Goal: Find specific page/section: Find specific page/section

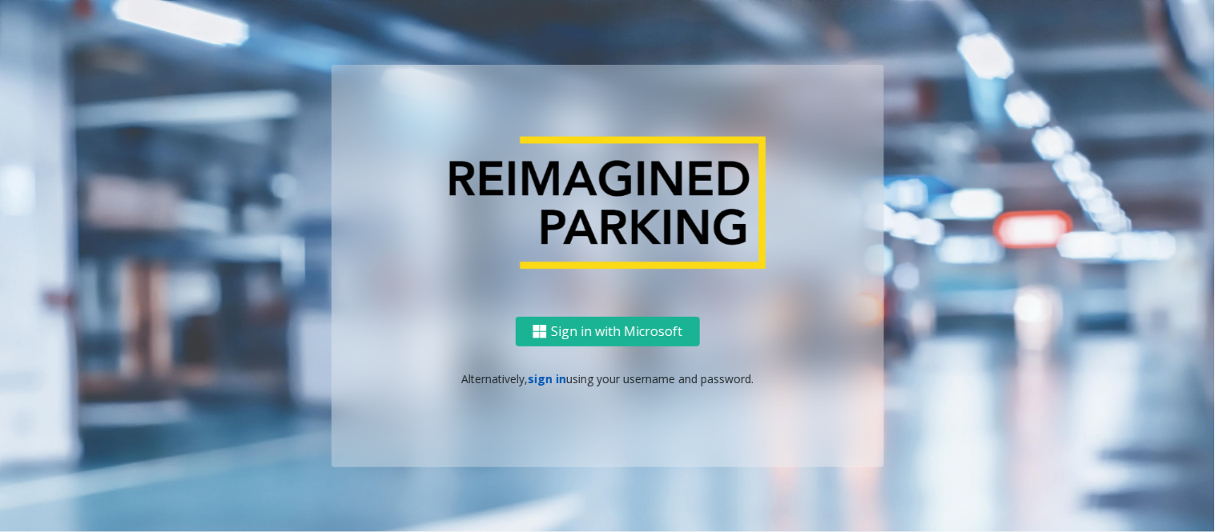
click at [543, 379] on link "sign in" at bounding box center [547, 378] width 38 height 15
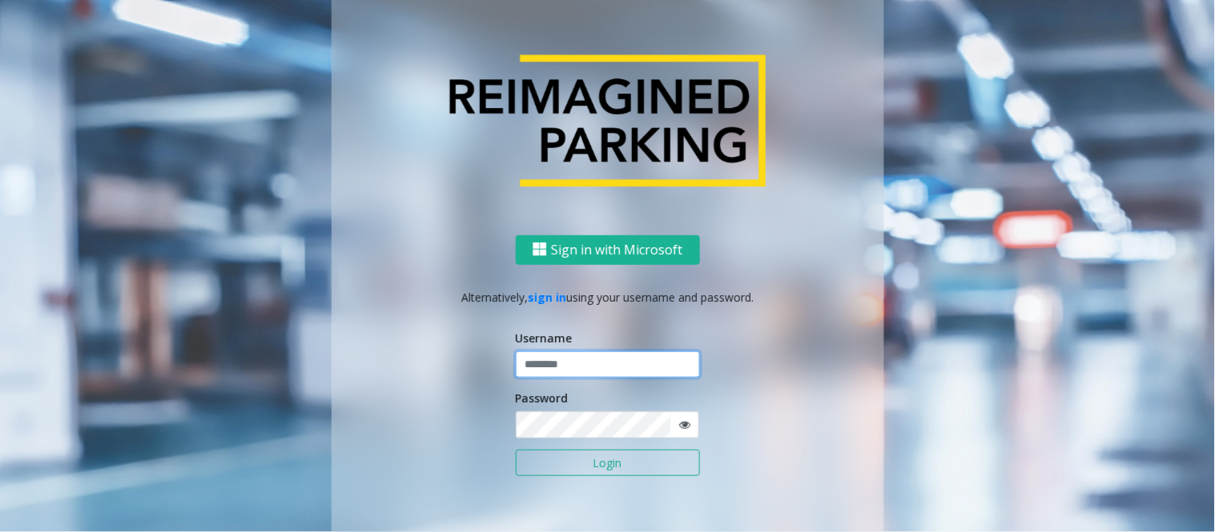
click at [573, 366] on input "text" at bounding box center [608, 364] width 184 height 27
type input "**********"
click at [573, 366] on input "**********" at bounding box center [608, 364] width 184 height 27
click at [566, 467] on button "Login" at bounding box center [608, 463] width 184 height 27
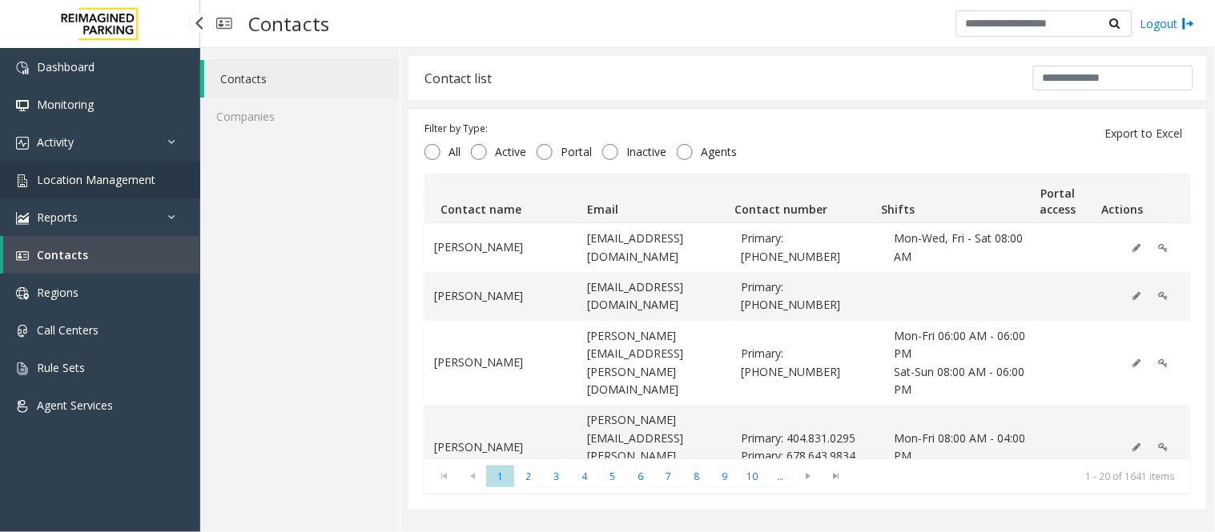
click at [104, 173] on span "Location Management" at bounding box center [96, 179] width 118 height 15
click at [104, 173] on app-root "Dashboard Monitoring Activity Daily Activity Lane Activity Agent Activity Quali…" at bounding box center [607, 266] width 1215 height 532
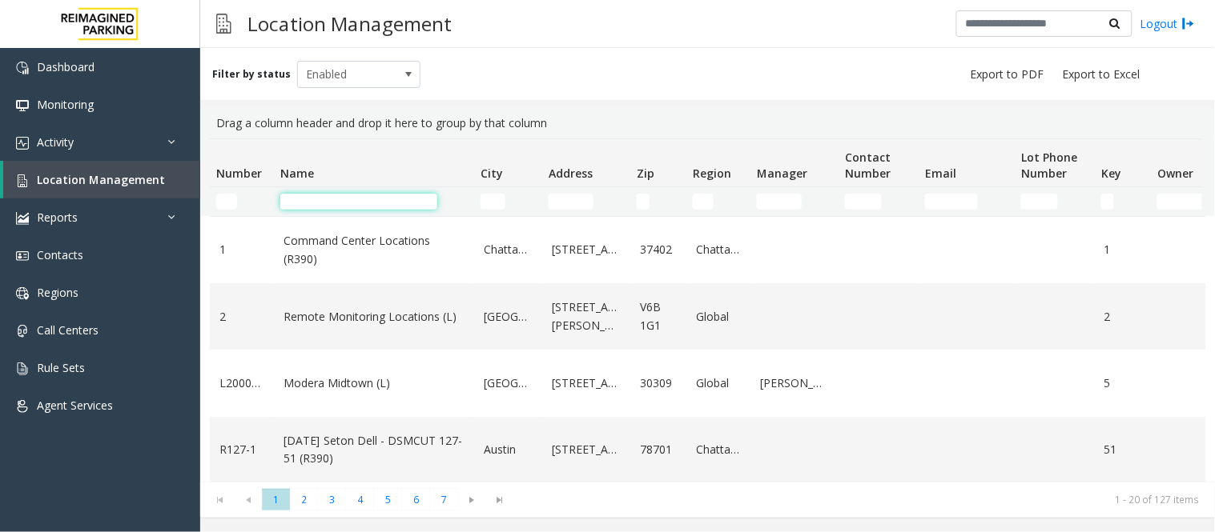
click at [350, 203] on input "Name Filter" at bounding box center [358, 202] width 157 height 16
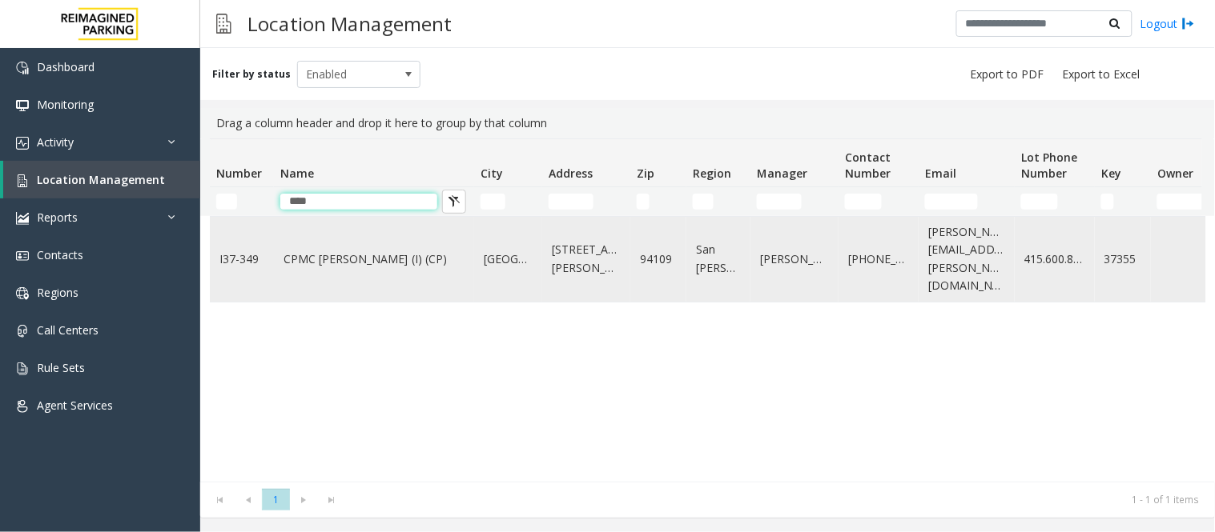
type input "***"
click at [362, 266] on td "CPMC [PERSON_NAME] (I) (CP)" at bounding box center [374, 259] width 200 height 85
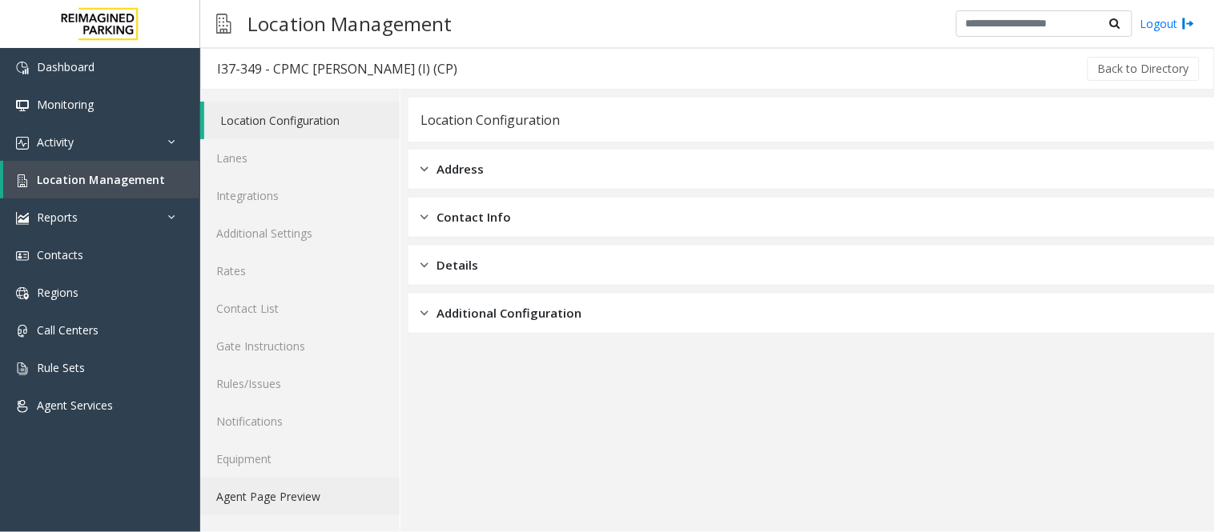
click at [263, 506] on link "Agent Page Preview" at bounding box center [299, 497] width 199 height 38
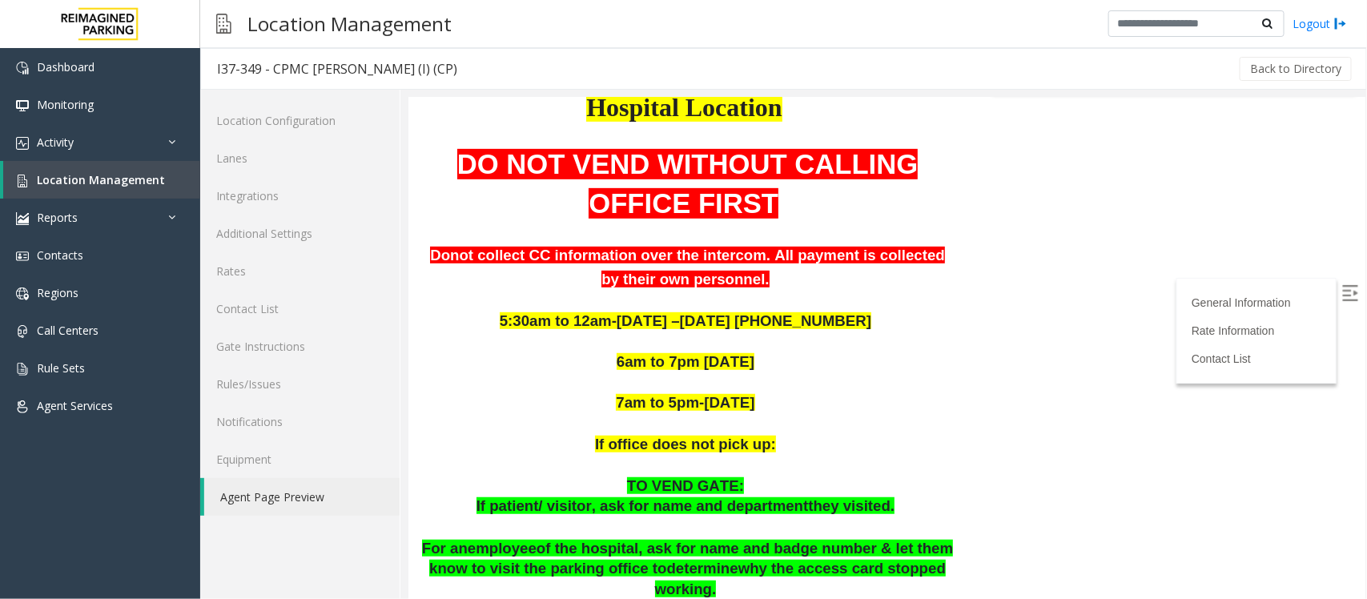
scroll to position [239, 0]
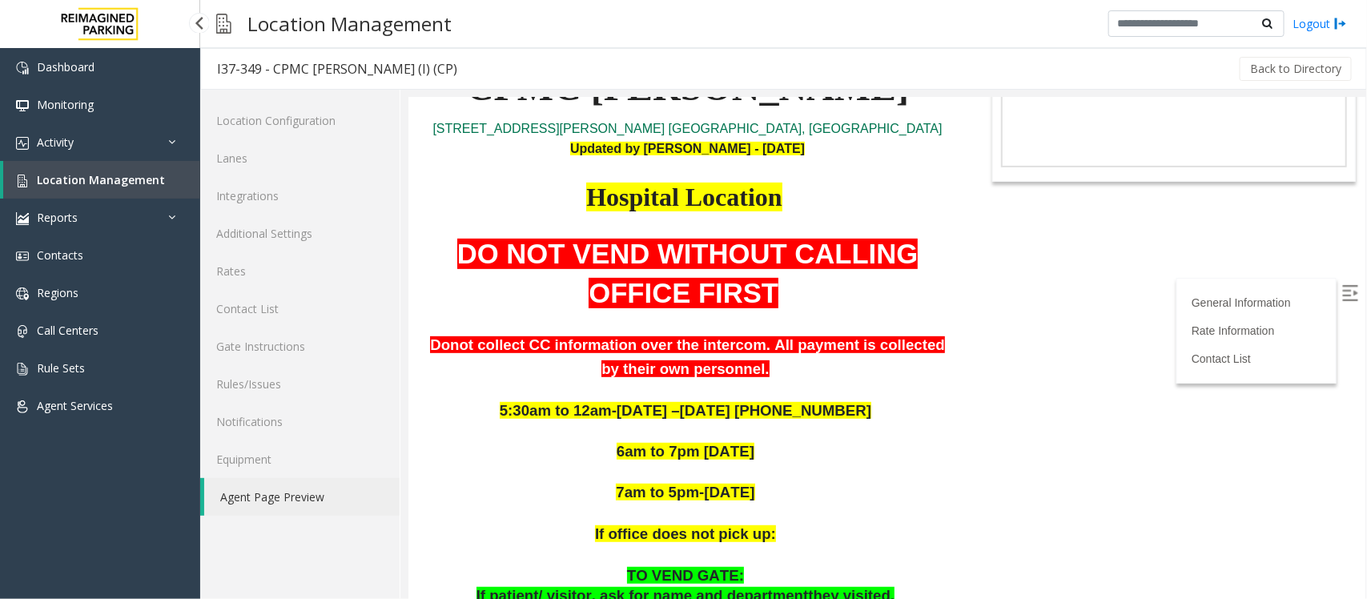
click at [98, 187] on link "Location Management" at bounding box center [101, 180] width 197 height 38
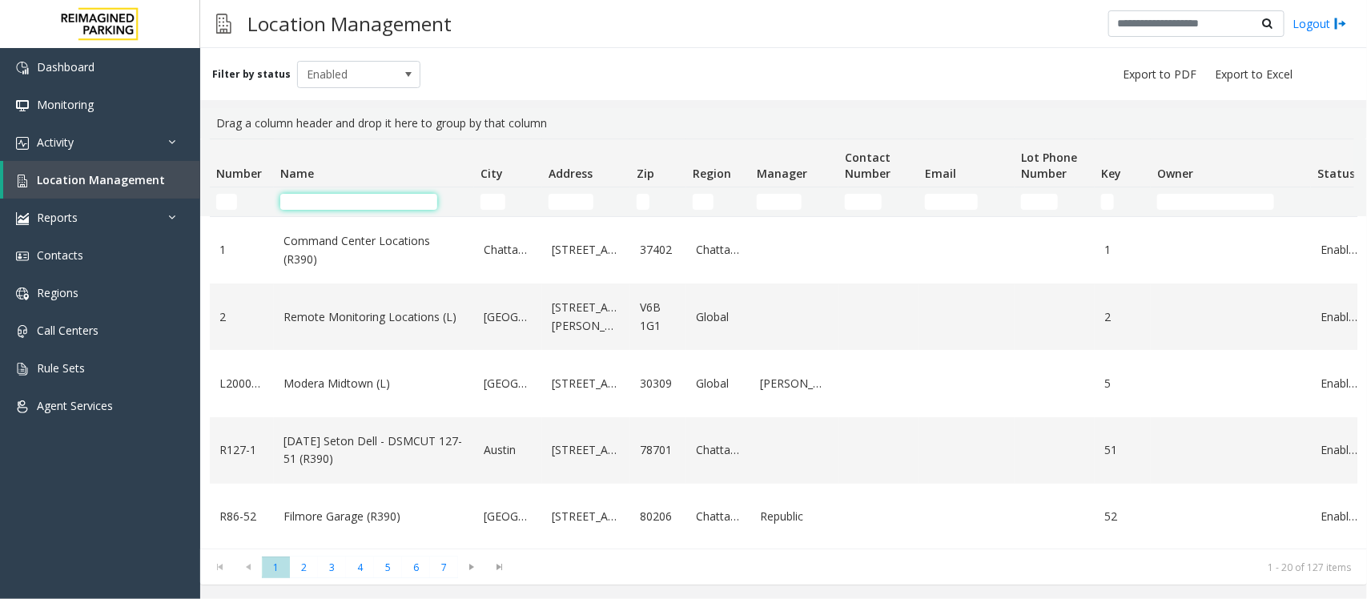
click at [355, 205] on input "Name Filter" at bounding box center [358, 202] width 157 height 16
type input "*****"
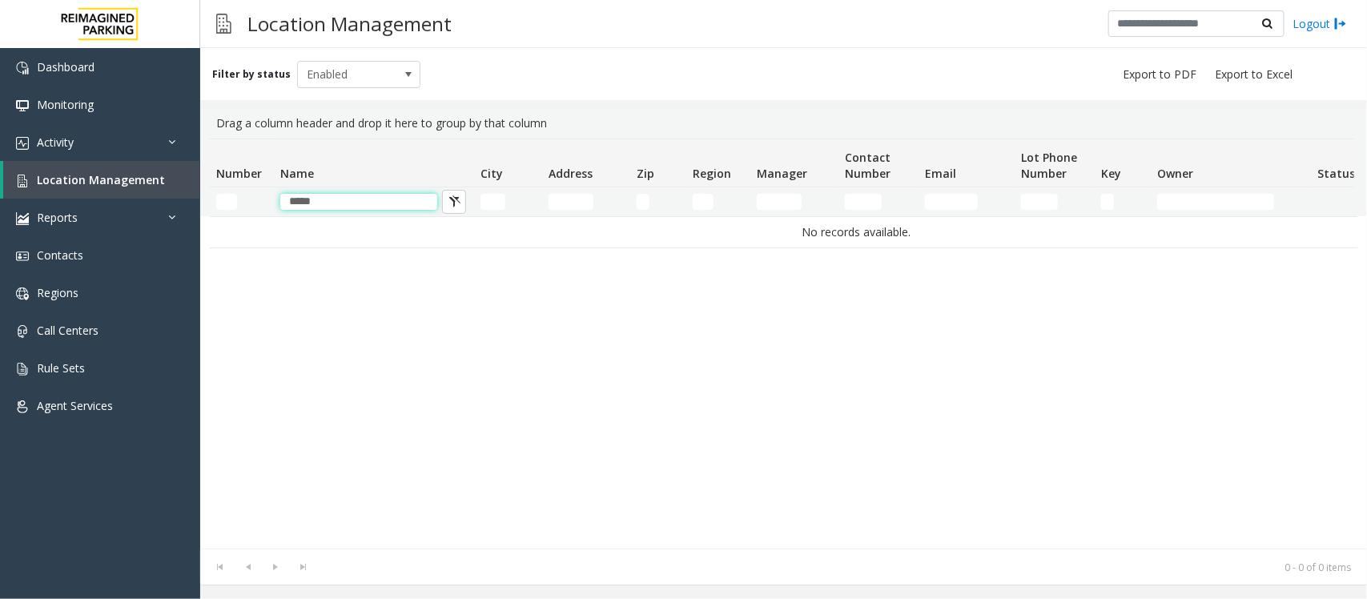
drag, startPoint x: 355, startPoint y: 205, endPoint x: 254, endPoint y: 204, distance: 100.9
click at [254, 204] on tr "*****" at bounding box center [856, 201] width 1293 height 29
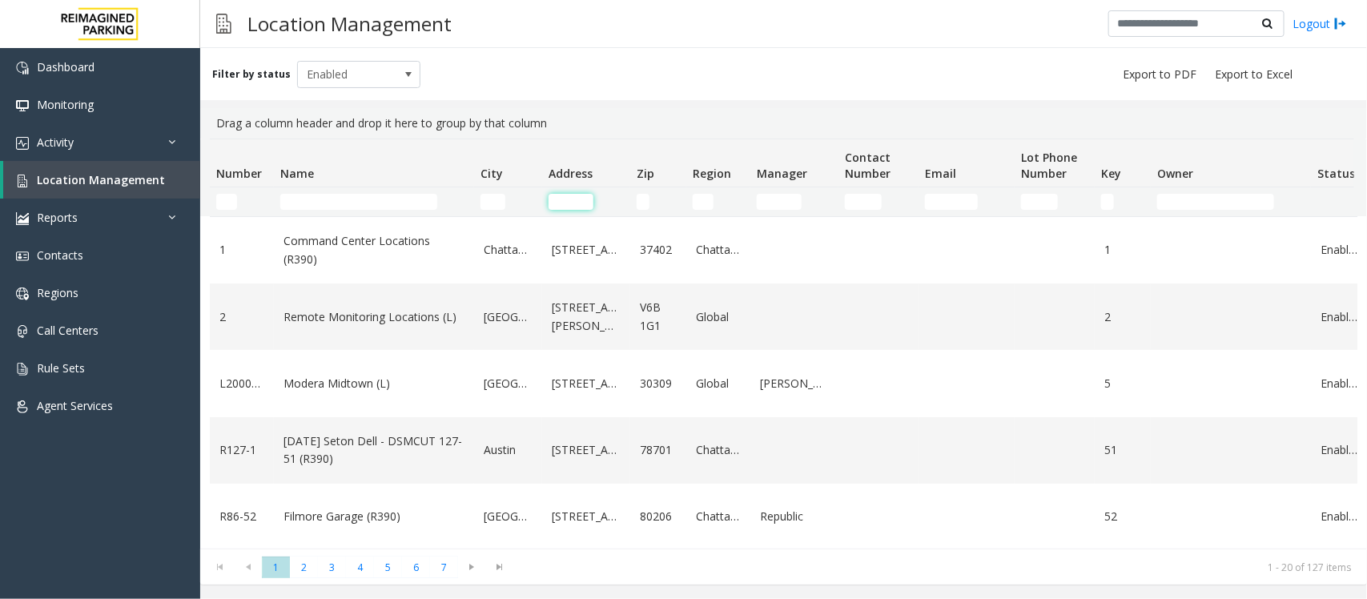
click at [572, 197] on input "Address Filter" at bounding box center [570, 202] width 45 height 16
paste input "*****"
type input "*****"
click at [397, 201] on input "Name Filter" at bounding box center [358, 202] width 157 height 16
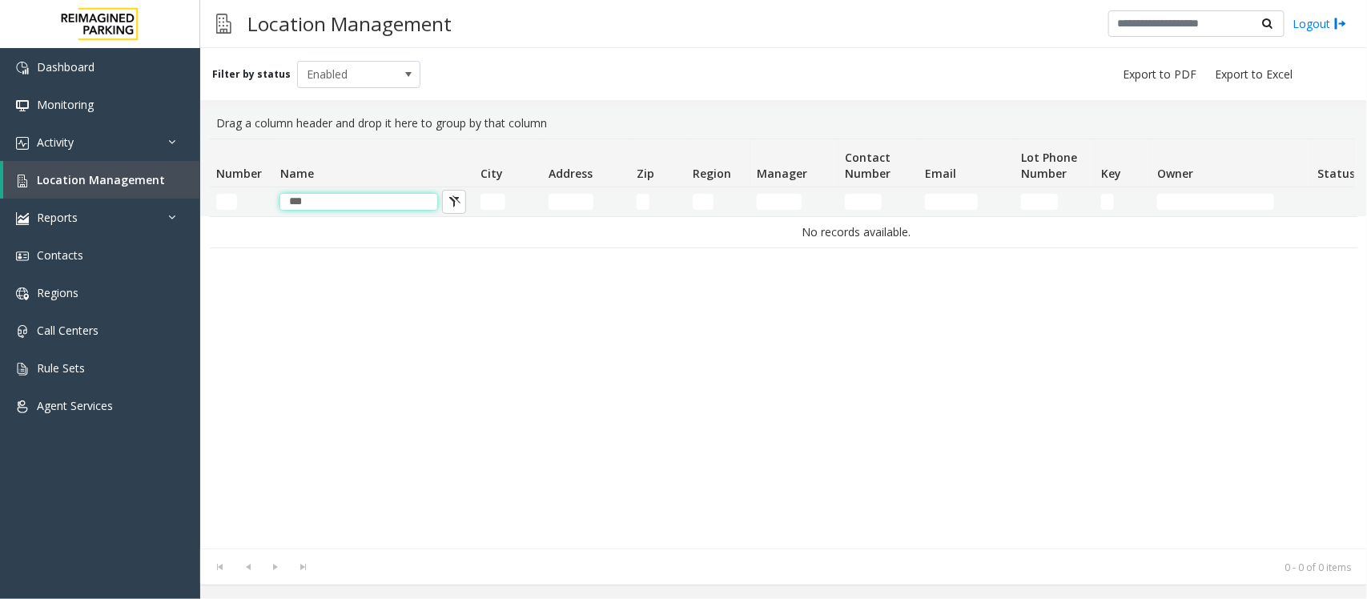
type input "**"
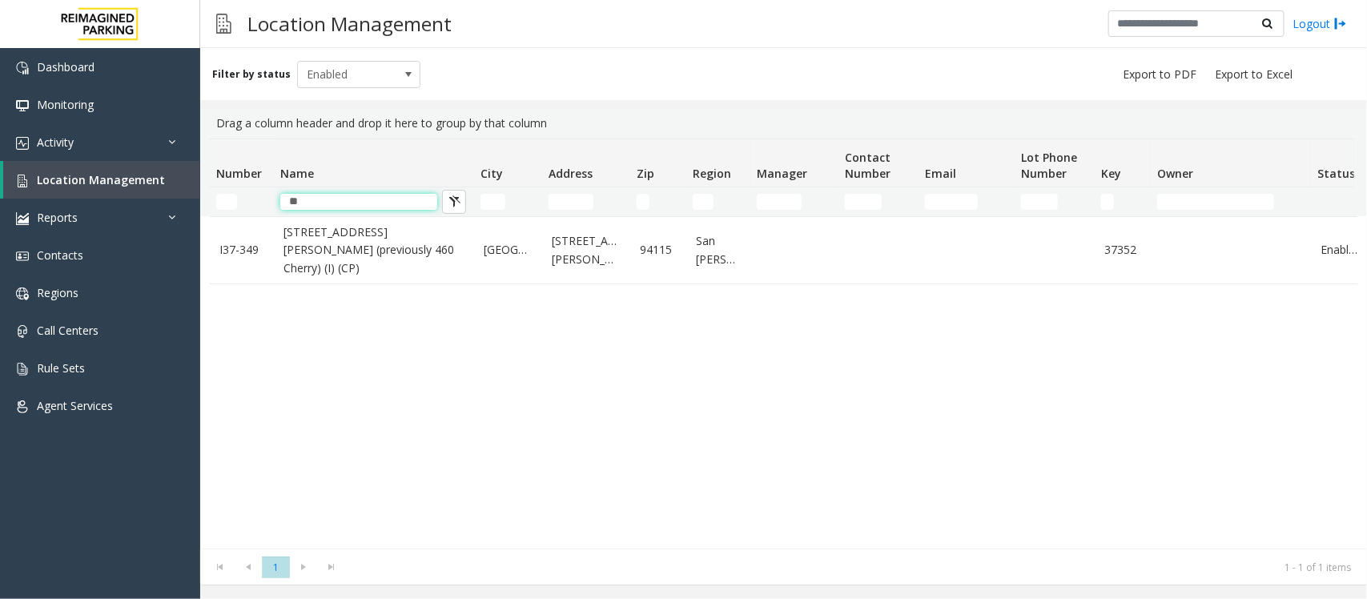
drag, startPoint x: 343, startPoint y: 195, endPoint x: 255, endPoint y: 184, distance: 88.7
click at [255, 184] on thead "Number Name City Address Zip Region Manager Contact Number Email Lot Phone Numb…" at bounding box center [856, 177] width 1293 height 77
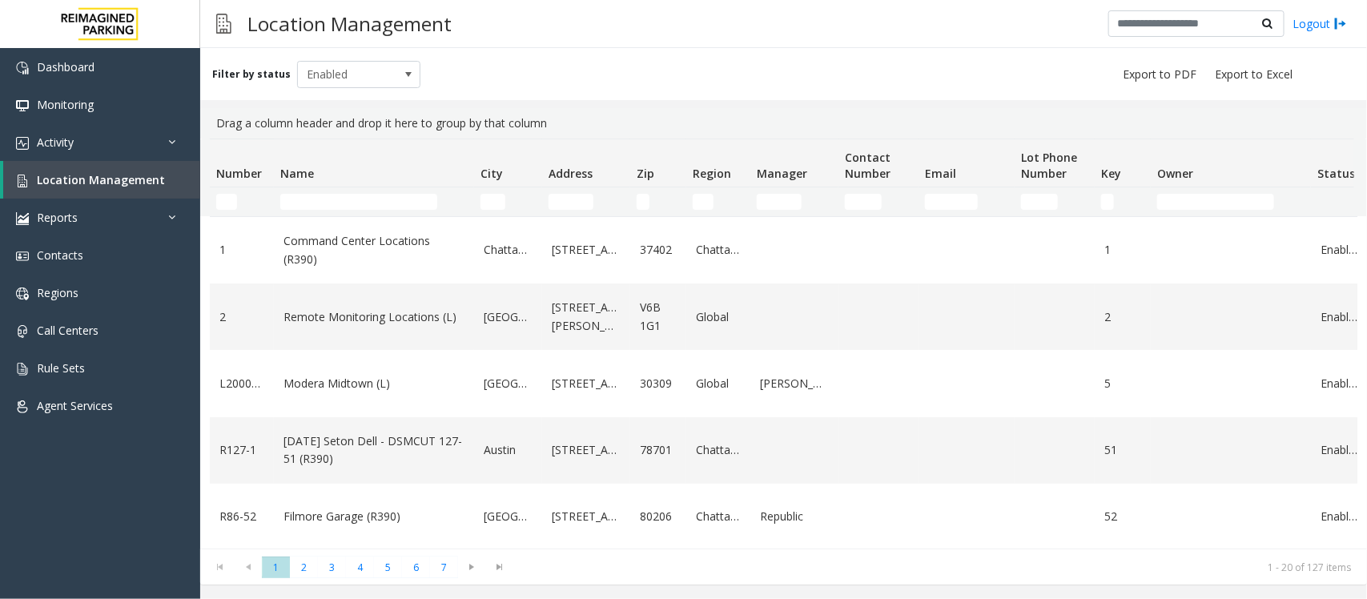
click at [574, 191] on td "Address Filter" at bounding box center [586, 201] width 88 height 29
click at [581, 194] on input "Address Filter" at bounding box center [570, 202] width 45 height 16
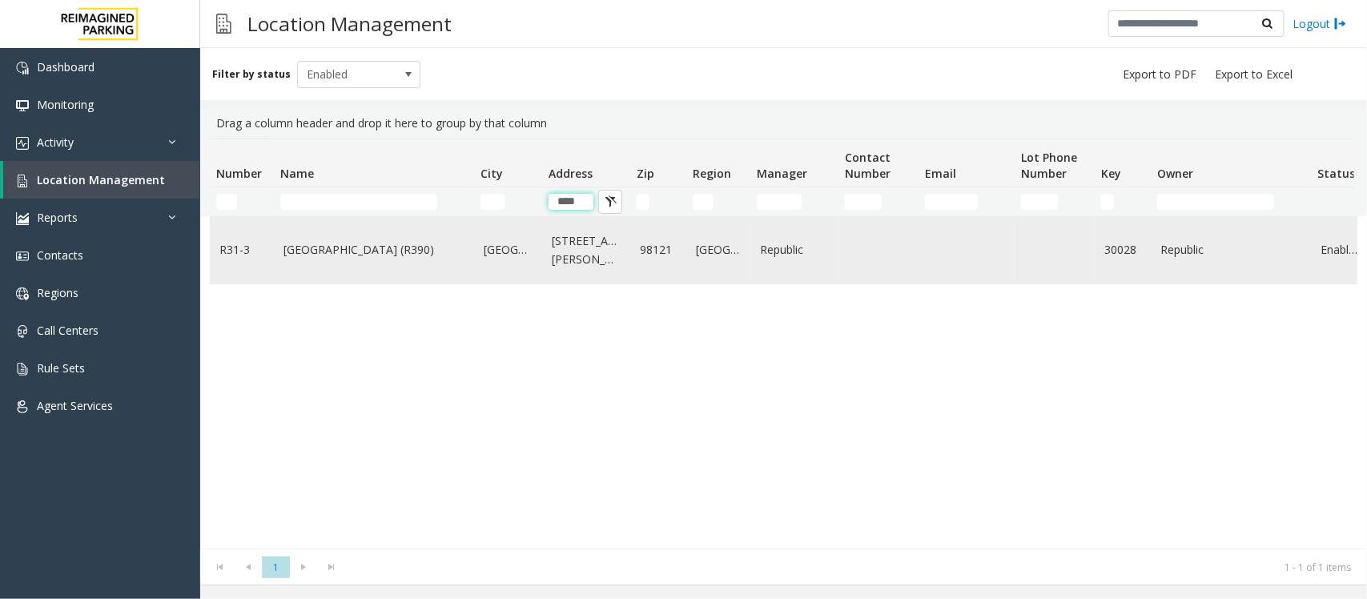
type input "****"
click at [379, 254] on link "[GEOGRAPHIC_DATA] (R390)" at bounding box center [373, 250] width 181 height 18
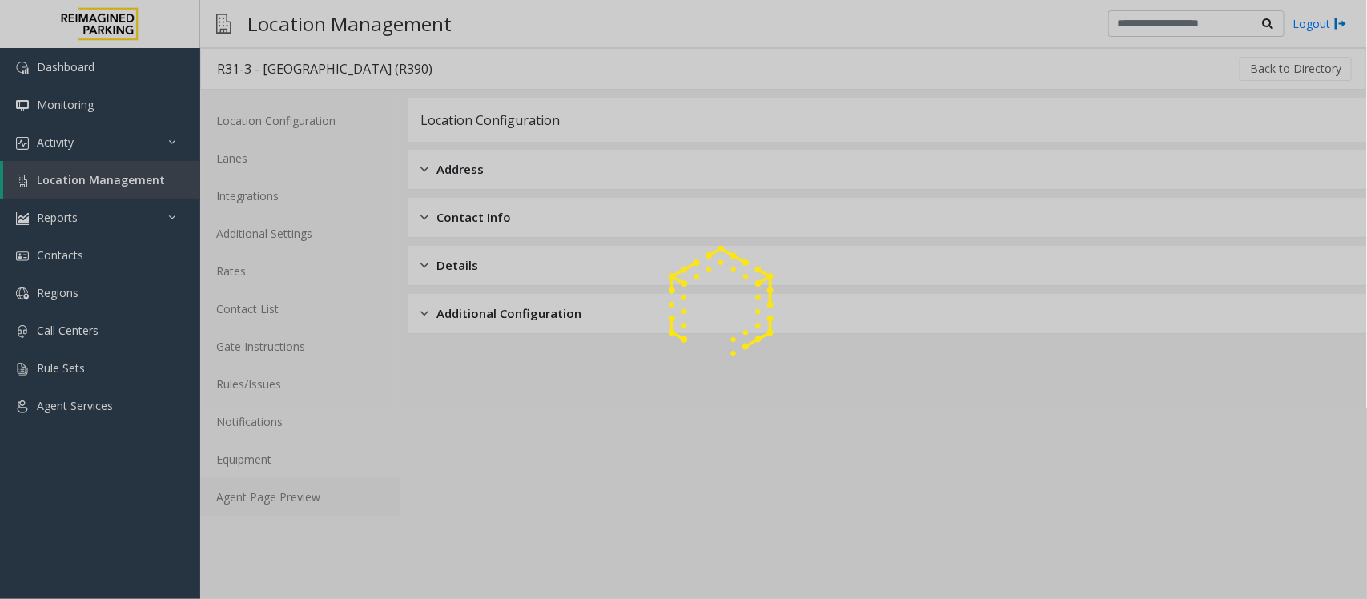
click at [272, 501] on link "Agent Page Preview" at bounding box center [299, 497] width 199 height 38
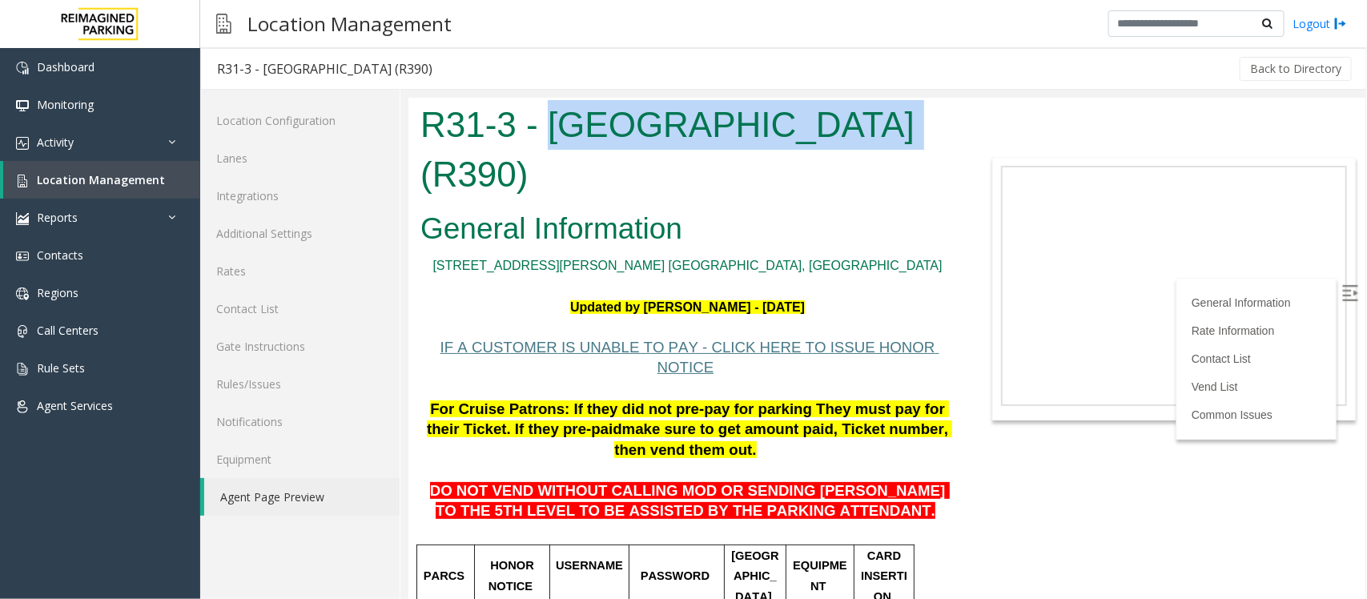
drag, startPoint x: 544, startPoint y: 110, endPoint x: 881, endPoint y: 98, distance: 337.3
click at [881, 98] on div "R31-3 - [GEOGRAPHIC_DATA] (R390)" at bounding box center [687, 150] width 558 height 107
copy h1 "[GEOGRAPHIC_DATA]"
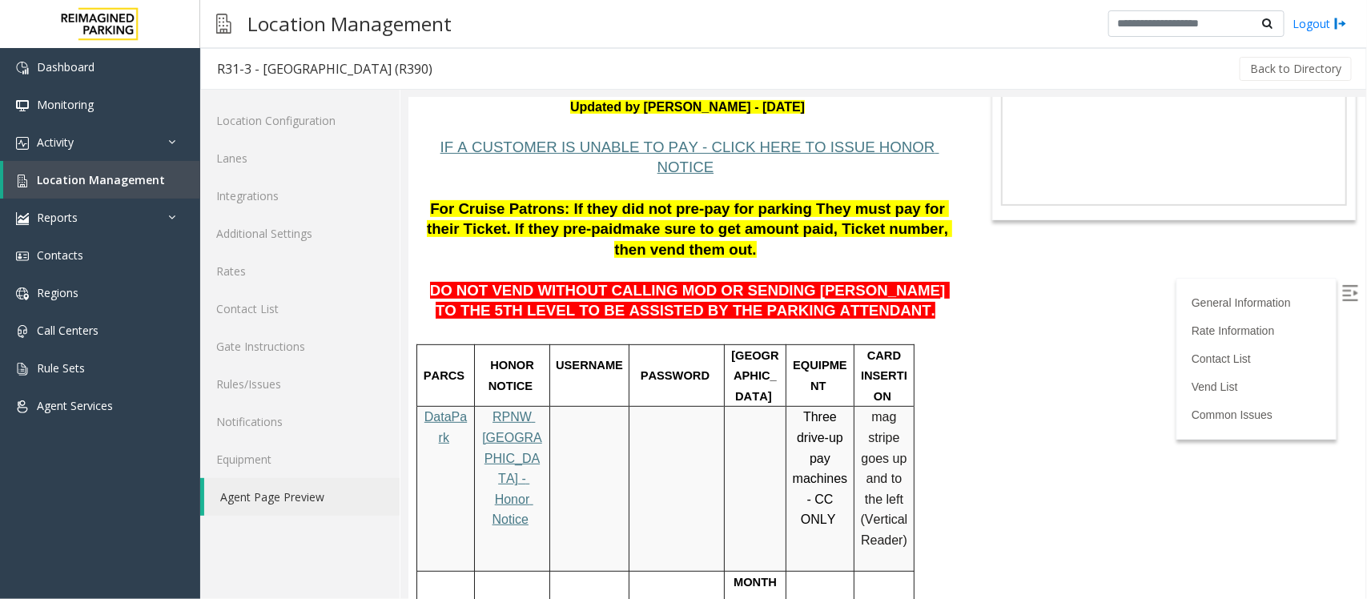
scroll to position [100, 0]
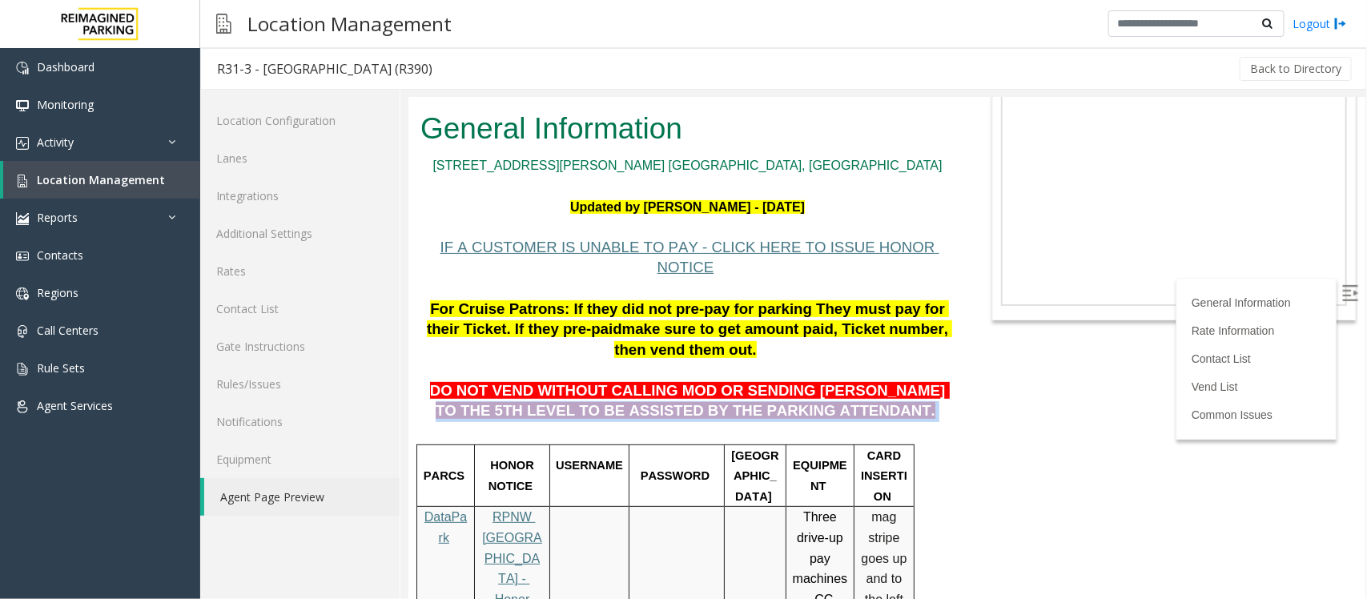
drag, startPoint x: 860, startPoint y: 347, endPoint x: 942, endPoint y: 371, distance: 85.4
click at [942, 371] on p "DO NOT VEND WITHOUT CALLING MOD OR SENDING [PERSON_NAME] TO THE 5TH LEVEL TO BE…" at bounding box center [687, 390] width 534 height 62
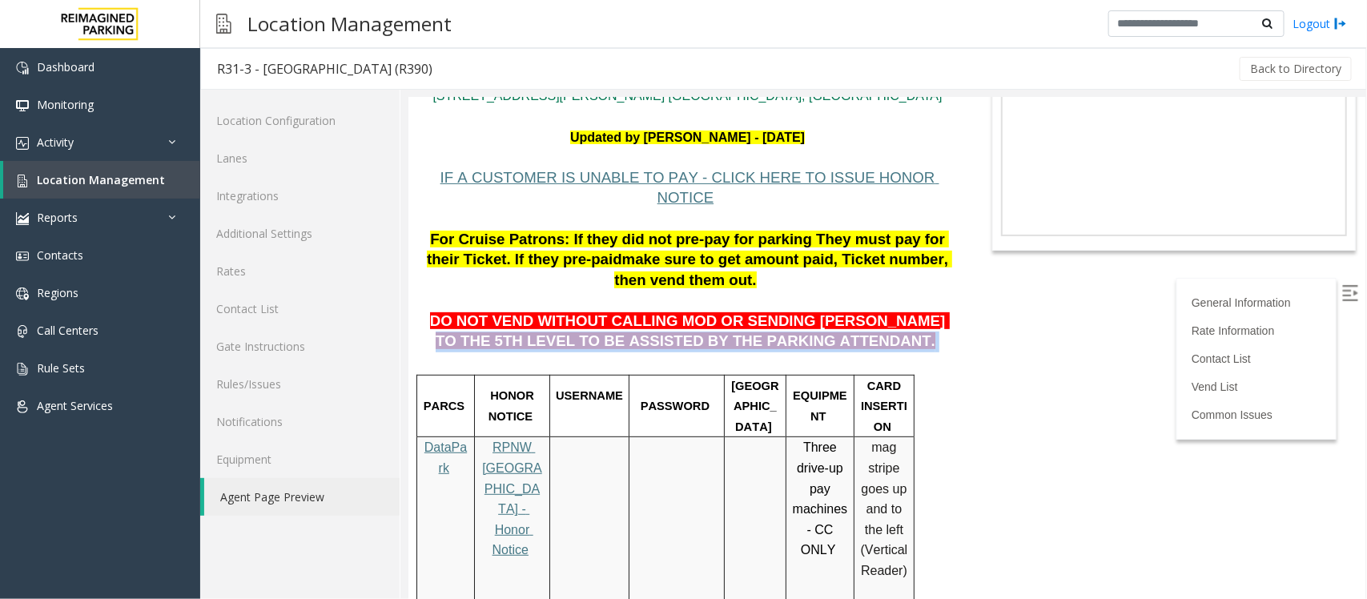
scroll to position [200, 0]
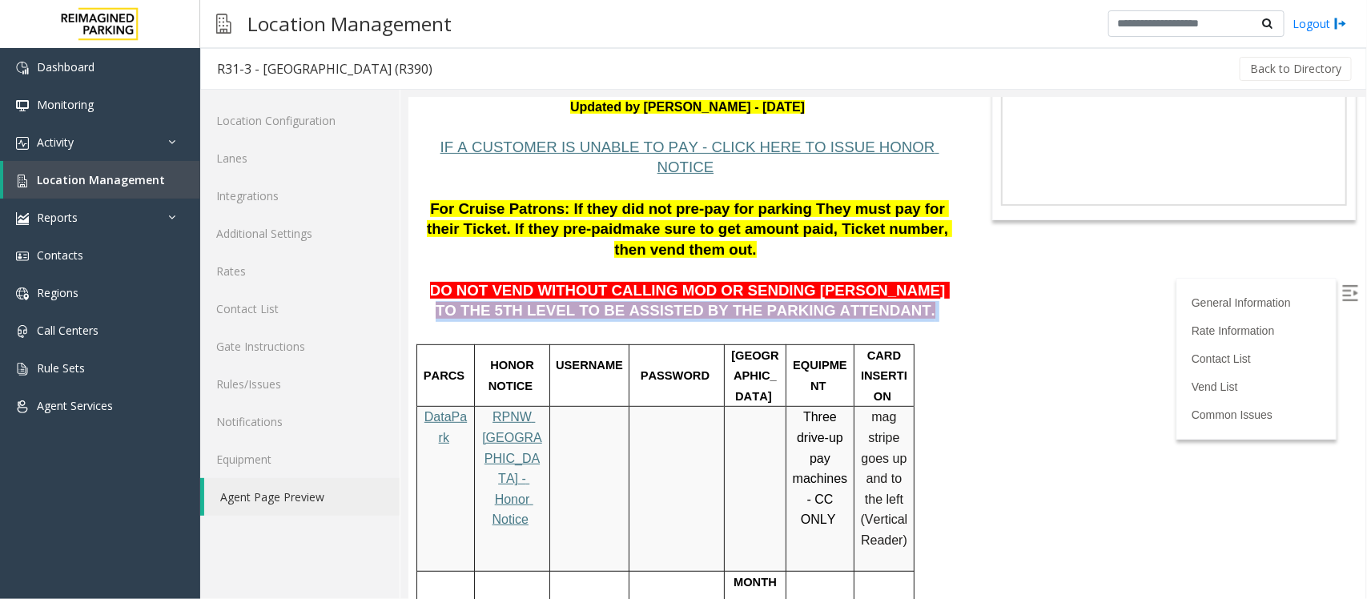
click at [888, 281] on span "DO NOT VEND WITHOUT CALLING MOD OR SENDING [PERSON_NAME] TO THE 5TH LEVEL TO BE…" at bounding box center [689, 300] width 520 height 38
drag, startPoint x: 857, startPoint y: 253, endPoint x: 910, endPoint y: 262, distance: 53.6
click at [910, 262] on p "DO NOT VEND WITHOUT CALLING MOD OR SENDING [PERSON_NAME] TO THE 5TH LEVEL TO BE…" at bounding box center [687, 290] width 534 height 62
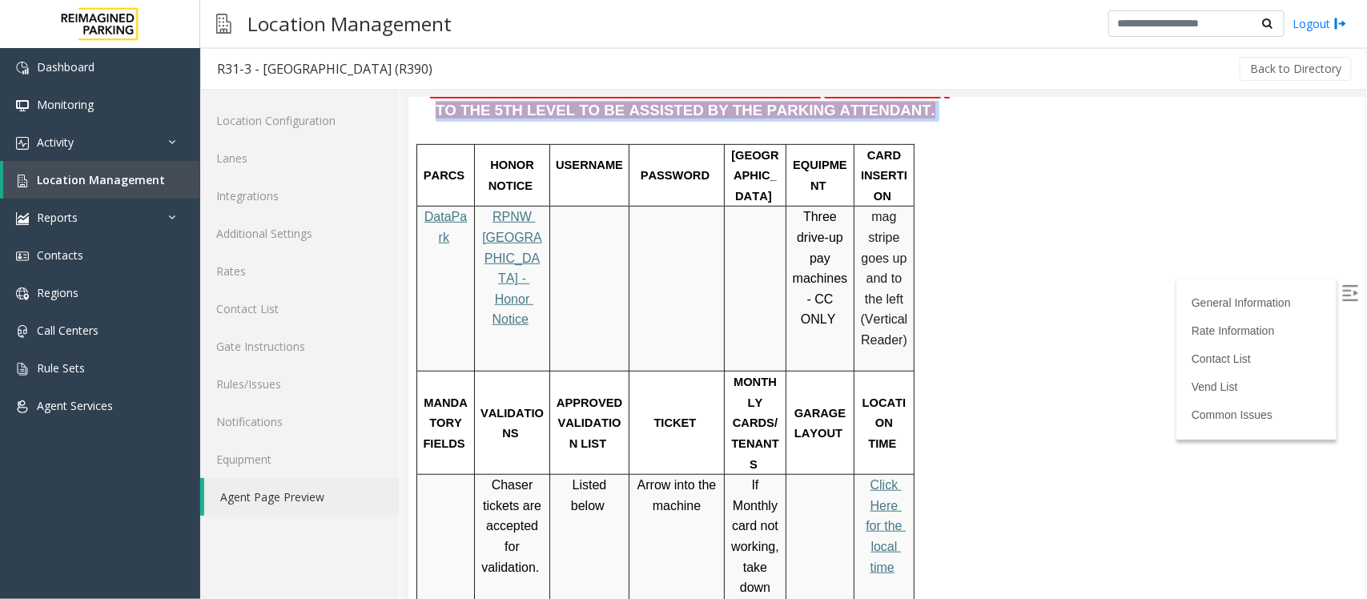
scroll to position [0, 0]
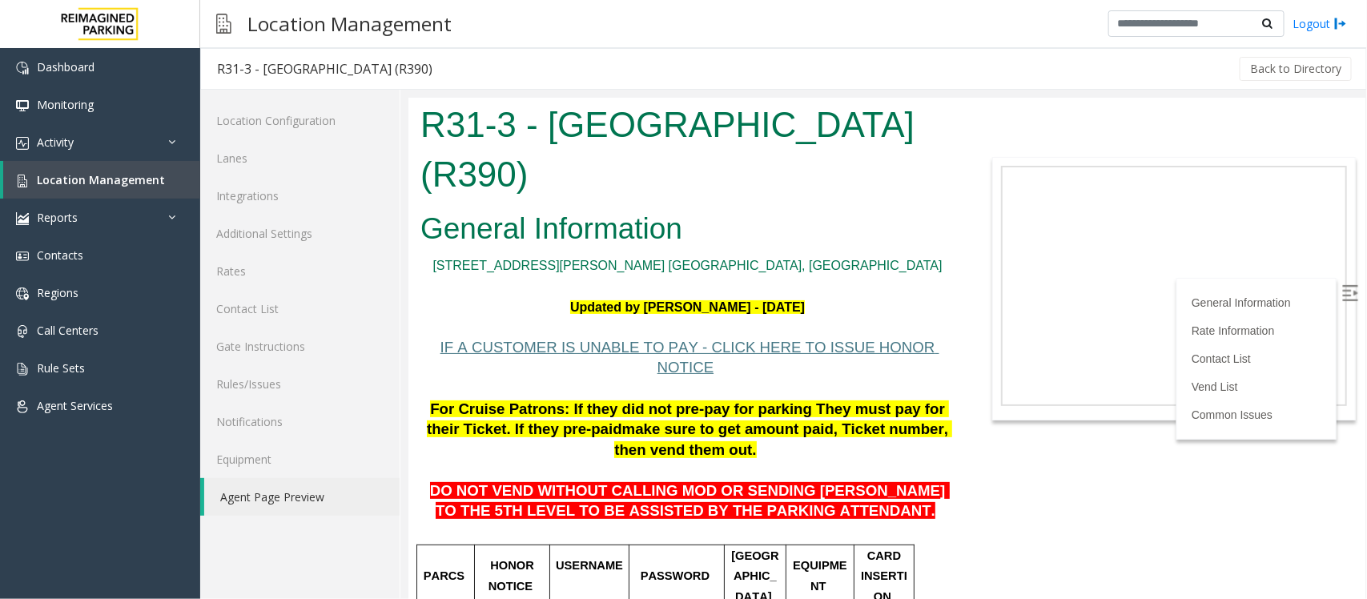
click at [872, 521] on p at bounding box center [687, 531] width 534 height 21
drag, startPoint x: 678, startPoint y: 470, endPoint x: 813, endPoint y: 475, distance: 135.4
click at [813, 481] on span "DO NOT VEND WITHOUT CALLING MOD OR SENDING [PERSON_NAME] TO THE 5TH LEVEL TO BE…" at bounding box center [689, 500] width 520 height 38
copy span "ARKING ATTENDANT."
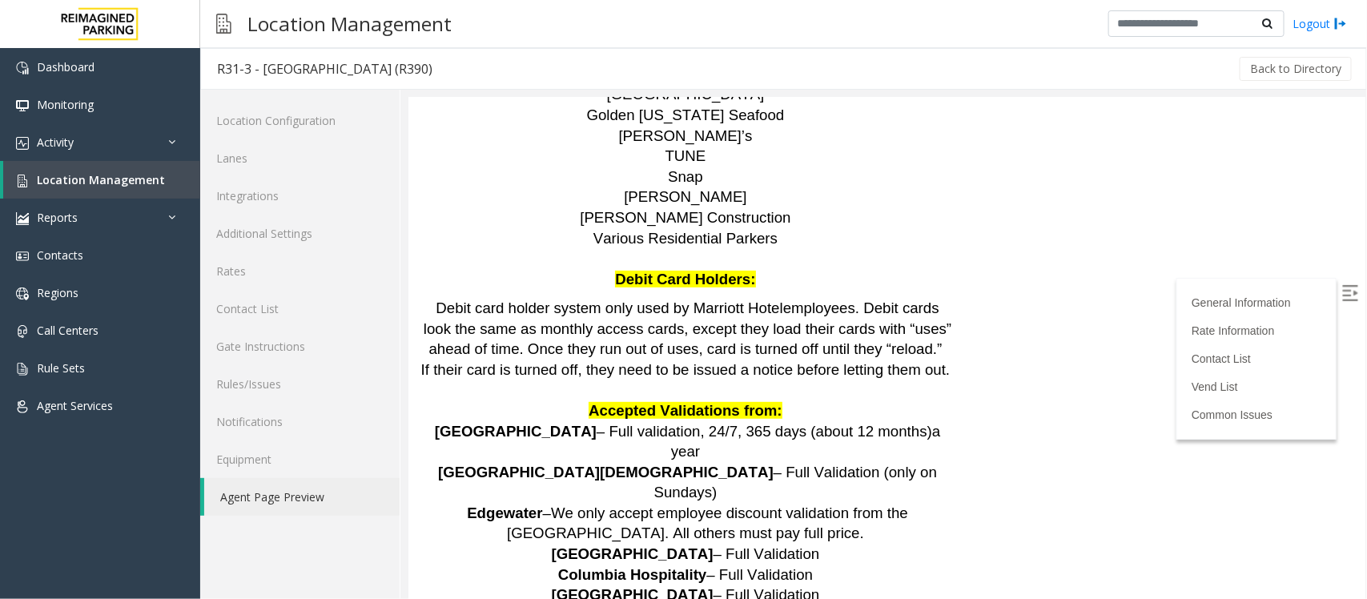
scroll to position [2904, 0]
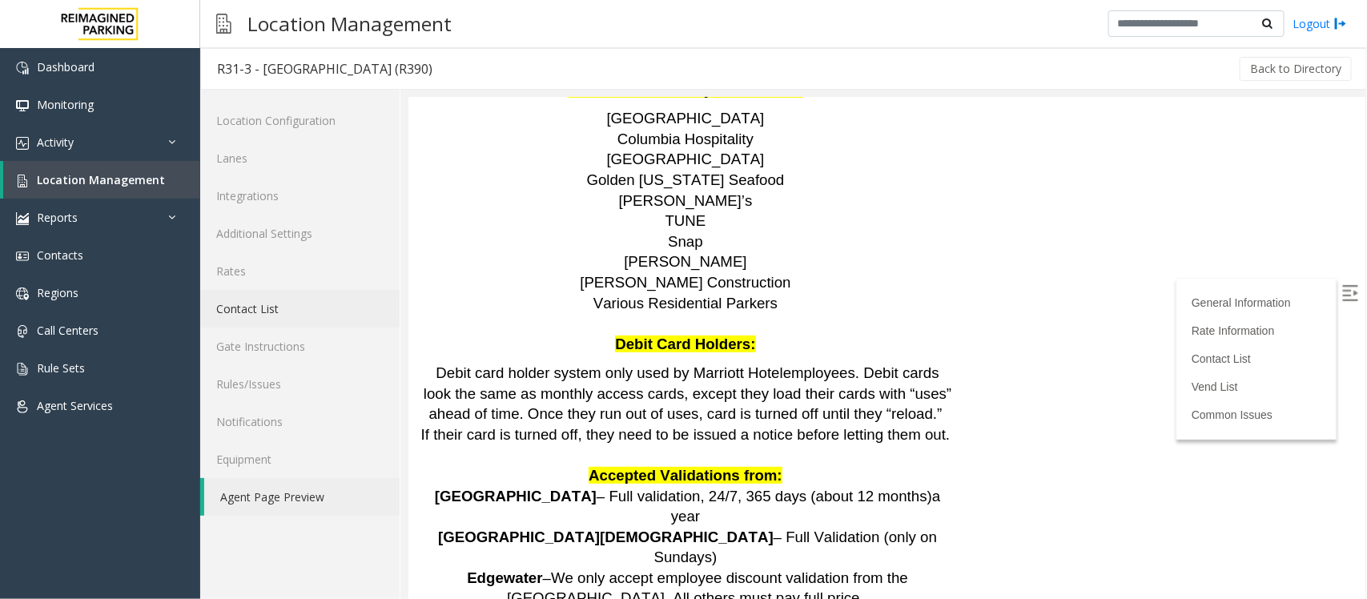
click at [282, 316] on link "Contact List" at bounding box center [299, 309] width 199 height 38
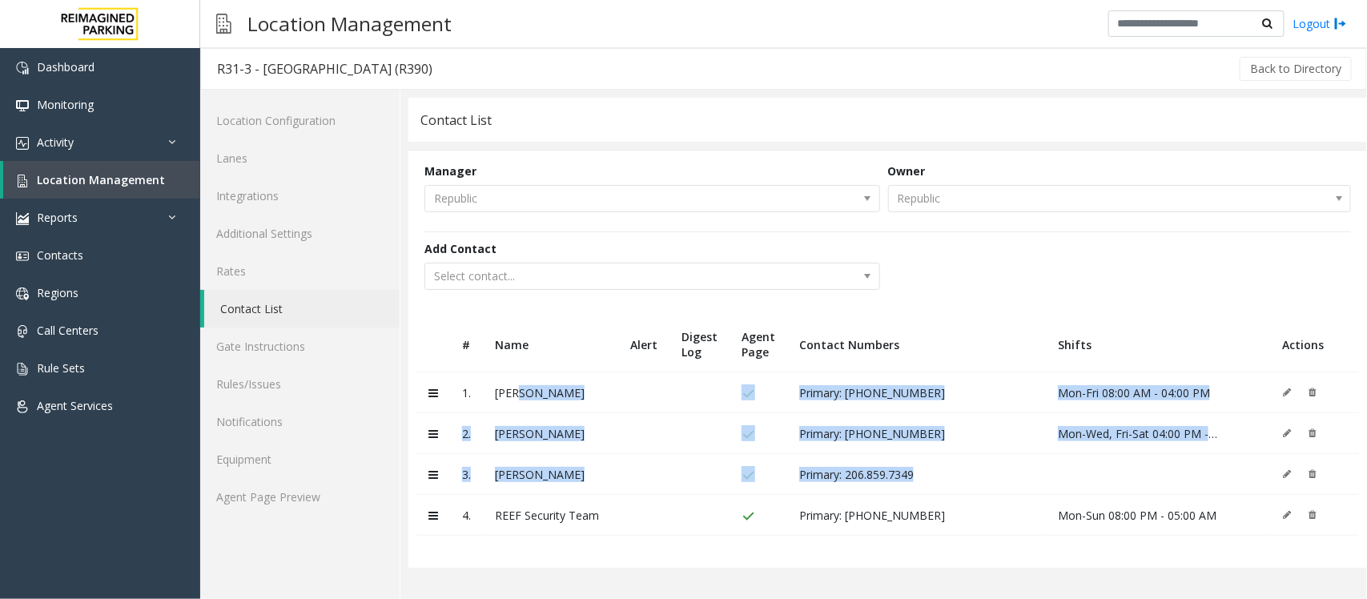
drag, startPoint x: 512, startPoint y: 392, endPoint x: 999, endPoint y: 472, distance: 493.3
click at [999, 472] on tbody "1. [PERSON_NAME] Primary: [PHONE_NUMBER] Mon-Fri 08:00 AM - 04:00 PM 2. [PERSON…" at bounding box center [887, 453] width 942 height 163
click at [999, 472] on div "Primary: 206.859.7349" at bounding box center [916, 474] width 235 height 15
